Goal: Find specific page/section

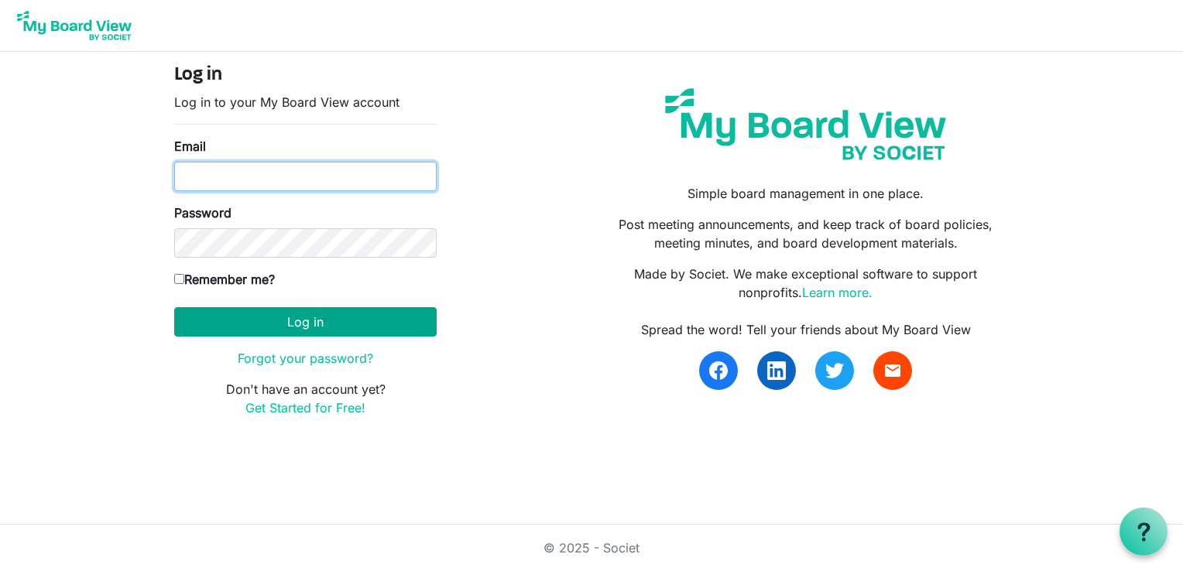
type input "psalmfive@gmail.com"
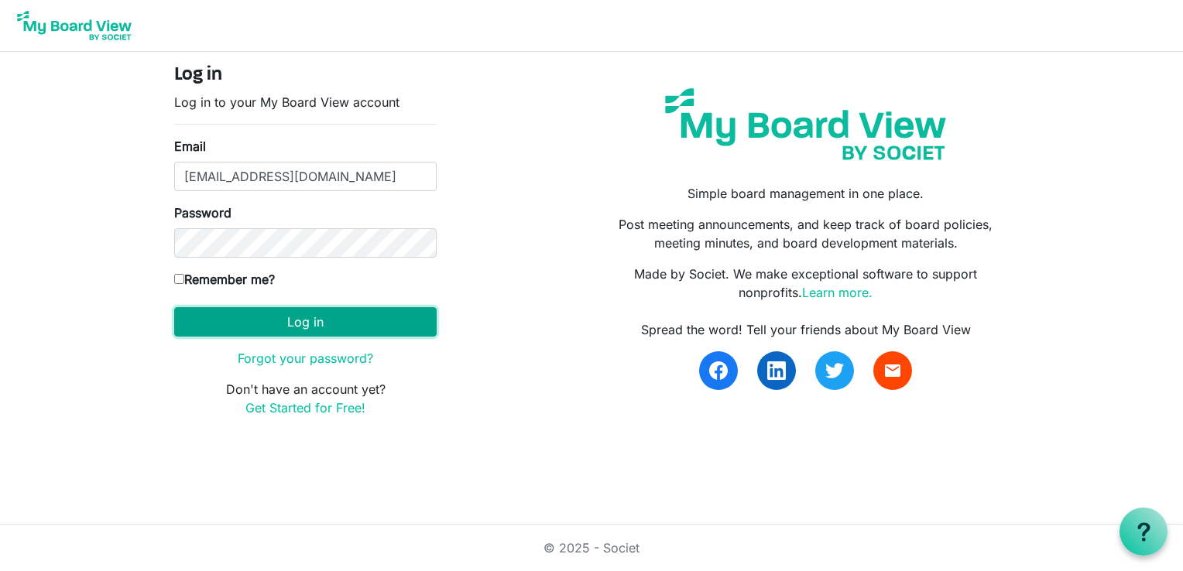
click at [358, 325] on button "Log in" at bounding box center [305, 321] width 262 height 29
click at [294, 317] on button "Log in" at bounding box center [305, 321] width 262 height 29
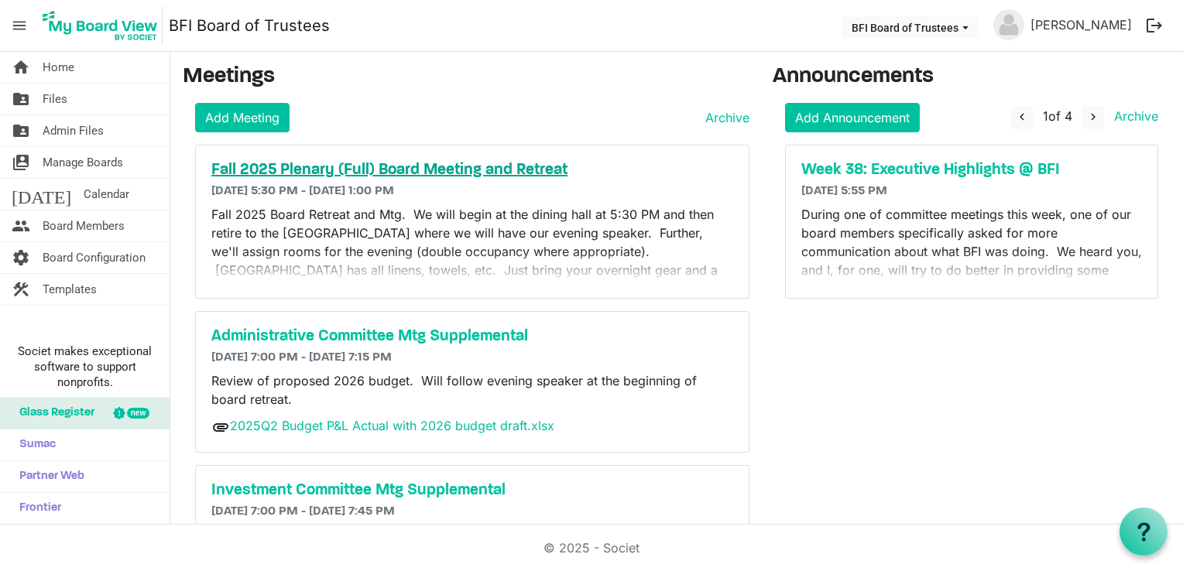
click at [516, 163] on h5 "Fall 2025 Plenary (Full) Board Meeting and Retreat" at bounding box center [472, 170] width 522 height 19
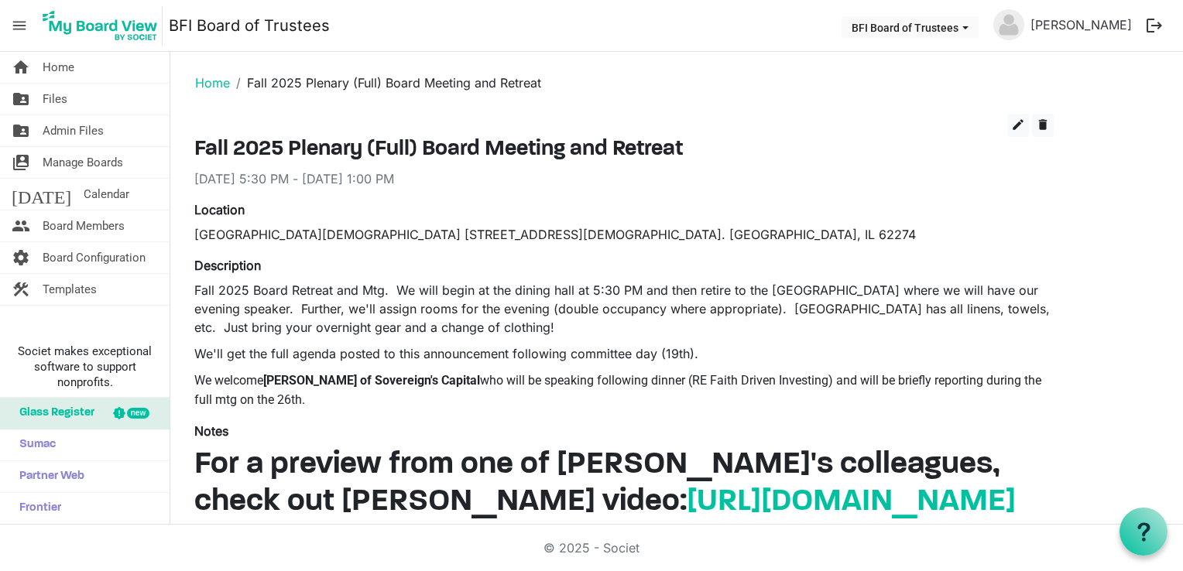
click at [587, 156] on h3 "Fall 2025 Plenary (Full) Board Meeting and Retreat" at bounding box center [623, 150] width 859 height 26
click at [413, 178] on div "[DATE] 5:30 PM - [DATE] 1:00 PM" at bounding box center [623, 179] width 859 height 19
click at [514, 238] on div "Lake Sallateeska Baptist Camp 4867 Baptist Camp Road. Pinckneyville, IL 62274" at bounding box center [623, 234] width 859 height 19
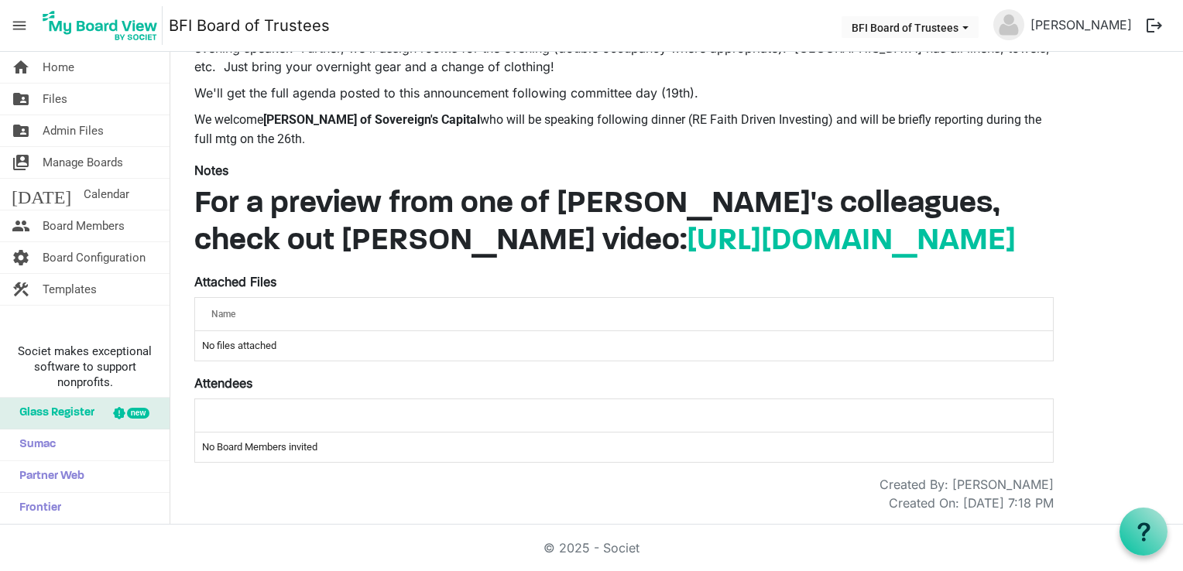
scroll to position [294, 0]
